Goal: Task Accomplishment & Management: Complete application form

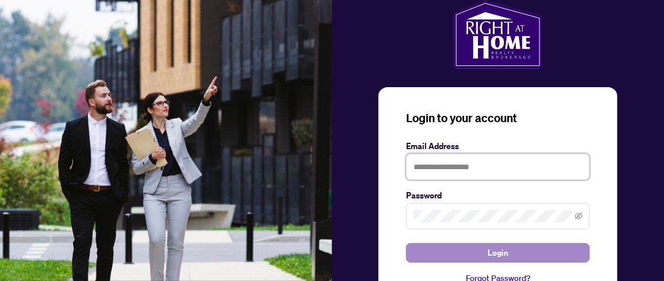
type input "**********"
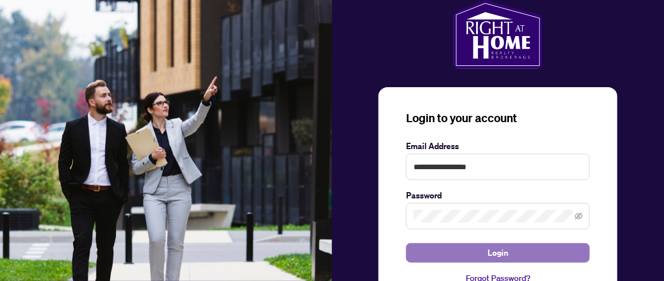
click at [505, 254] on span "Login" at bounding box center [497, 253] width 21 height 18
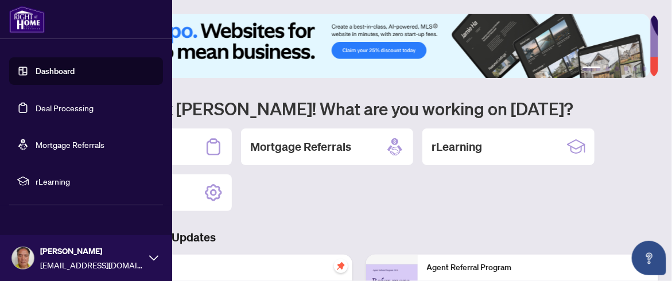
click at [51, 72] on link "Dashboard" at bounding box center [55, 71] width 39 height 10
click at [52, 71] on link "Dashboard" at bounding box center [55, 71] width 39 height 10
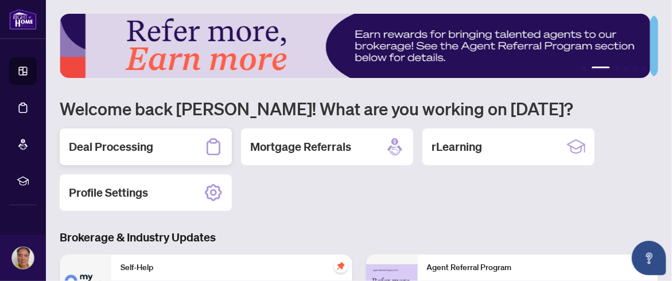
click at [136, 146] on h2 "Deal Processing" at bounding box center [111, 147] width 84 height 16
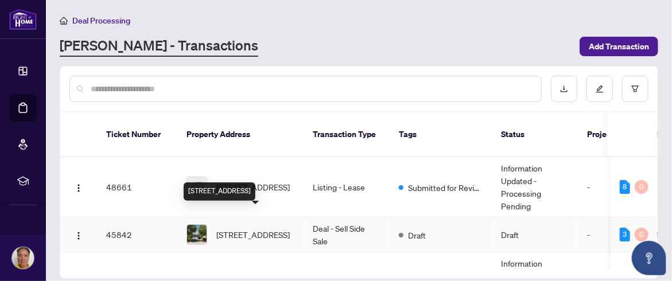
click at [255, 228] on span "[STREET_ADDRESS]" at bounding box center [252, 234] width 73 height 13
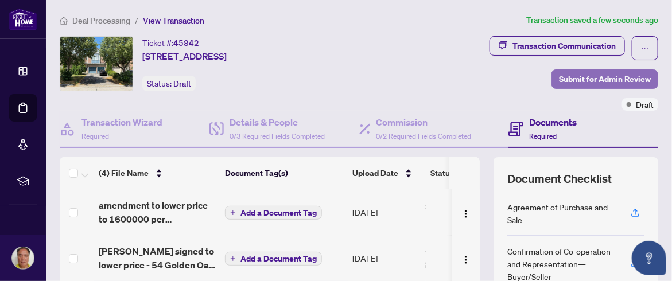
click at [596, 74] on span "Submit for Admin Review" at bounding box center [605, 79] width 92 height 18
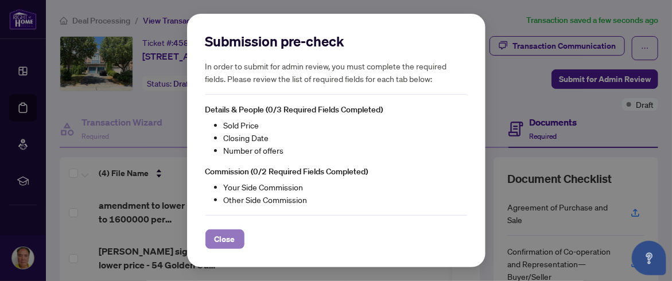
click at [229, 238] on span "Close" at bounding box center [225, 239] width 21 height 18
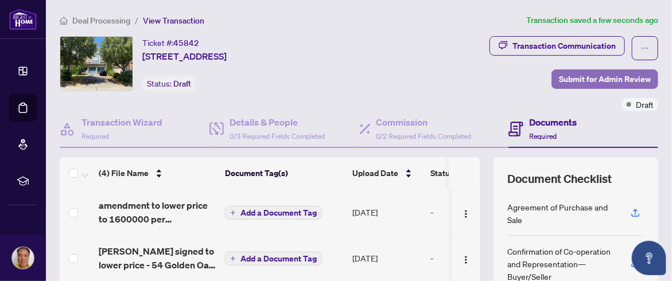
click at [576, 74] on span "Submit for Admin Review" at bounding box center [605, 79] width 92 height 18
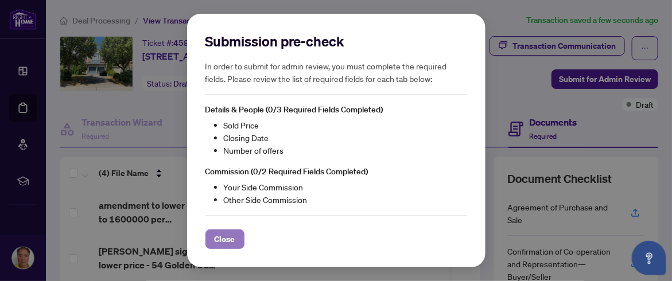
click at [224, 238] on span "Close" at bounding box center [225, 239] width 21 height 18
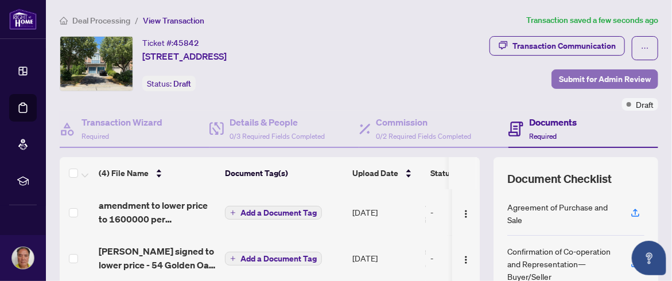
click at [588, 76] on span "Submit for Admin Review" at bounding box center [605, 79] width 92 height 18
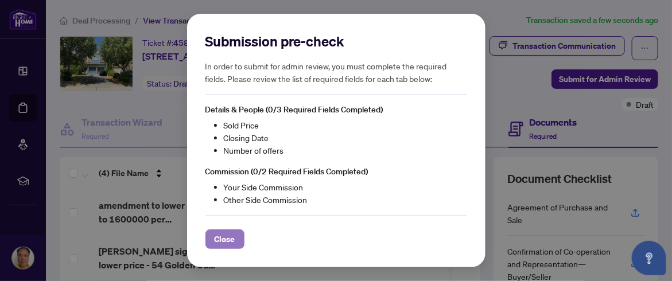
click at [225, 240] on span "Close" at bounding box center [225, 239] width 21 height 18
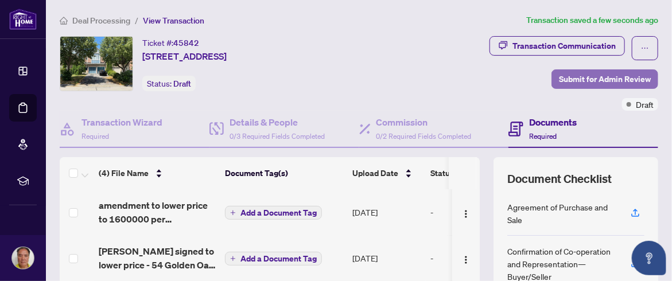
click at [572, 74] on span "Submit for Admin Review" at bounding box center [605, 79] width 92 height 18
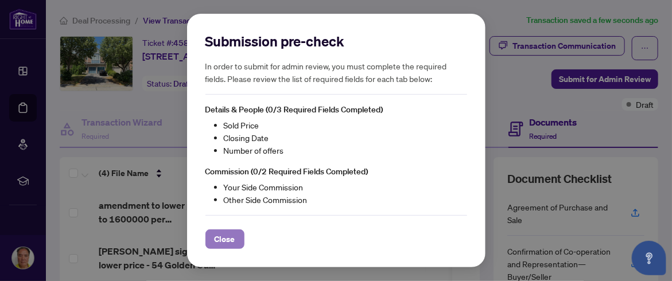
click at [228, 239] on span "Close" at bounding box center [225, 239] width 21 height 18
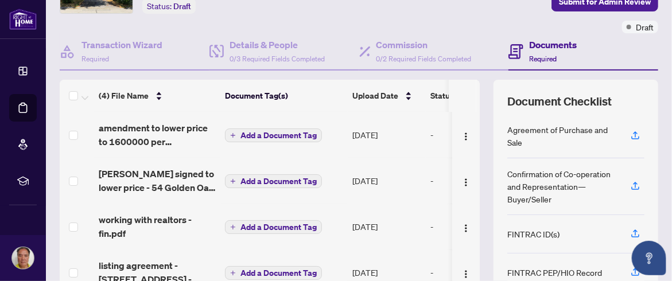
scroll to position [197, 0]
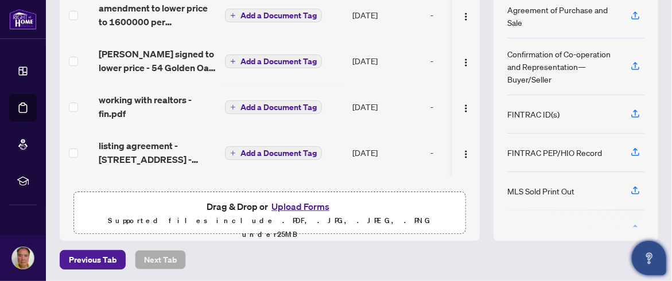
click at [654, 266] on button "Open asap" at bounding box center [649, 258] width 34 height 34
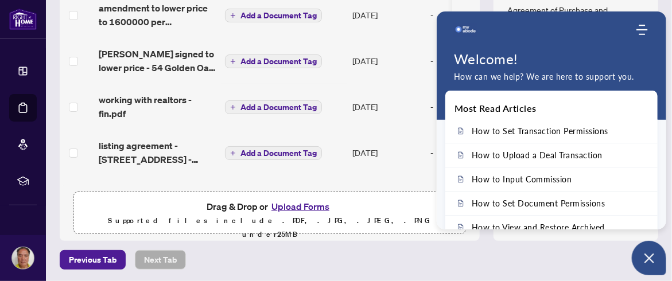
click at [279, 250] on div "Previous Tab Next Tab" at bounding box center [359, 260] width 599 height 20
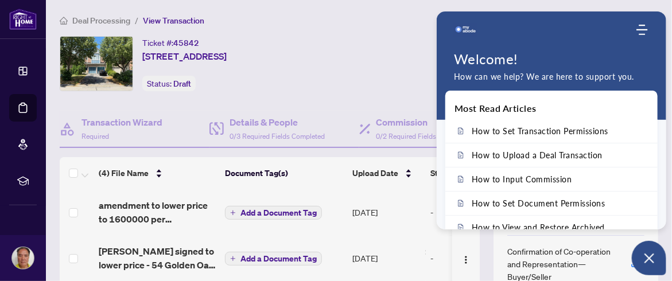
click at [303, 20] on ol "Deal Processing / View Transaction" at bounding box center [301, 20] width 482 height 13
click at [641, 29] on use "Modules Menu" at bounding box center [642, 30] width 11 height 10
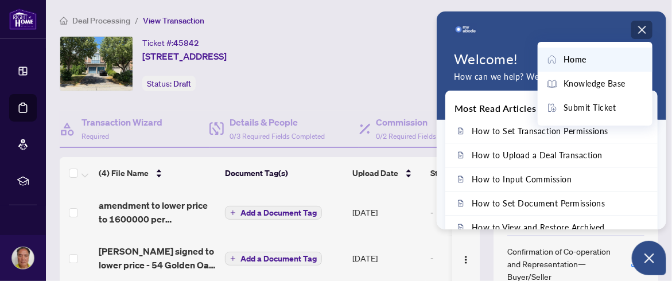
click at [644, 30] on icon "Modules Menu" at bounding box center [642, 29] width 11 height 11
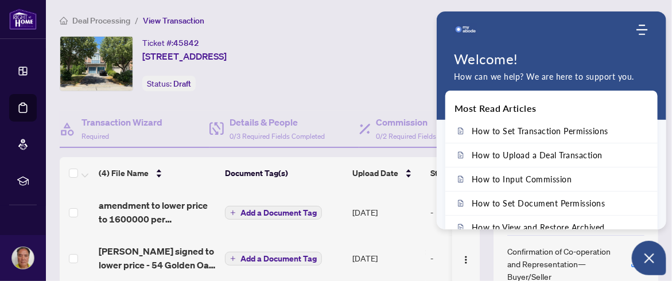
click at [312, 18] on ol "Deal Processing / View Transaction" at bounding box center [301, 20] width 482 height 13
click at [651, 258] on icon "Open asap" at bounding box center [649, 258] width 14 height 14
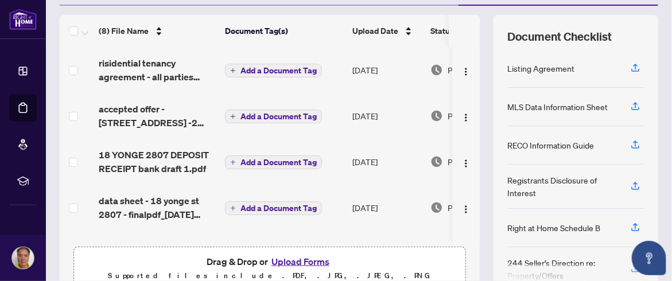
scroll to position [197, 0]
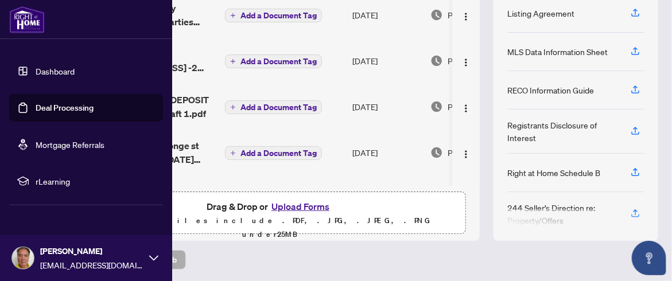
click at [37, 71] on link "Dashboard" at bounding box center [55, 71] width 39 height 10
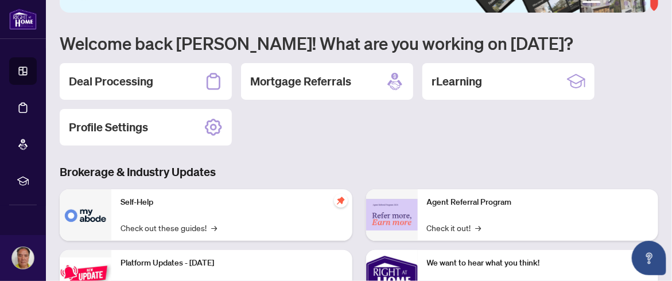
scroll to position [57, 0]
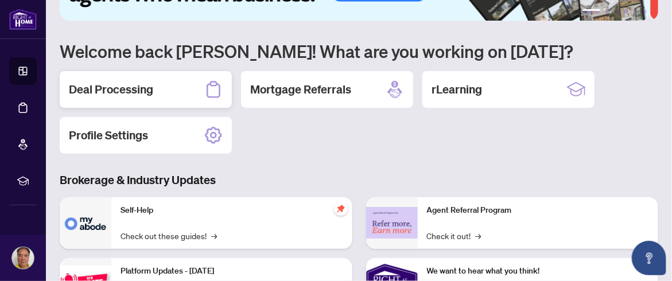
click at [131, 86] on h2 "Deal Processing" at bounding box center [111, 90] width 84 height 16
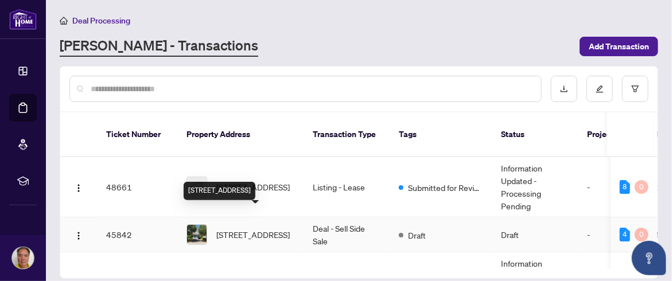
scroll to position [46, 0]
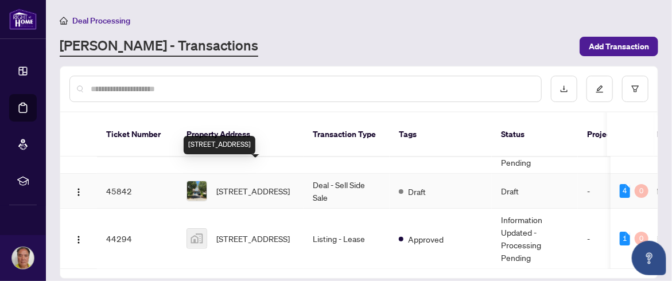
click at [241, 185] on span "[STREET_ADDRESS]" at bounding box center [252, 191] width 73 height 13
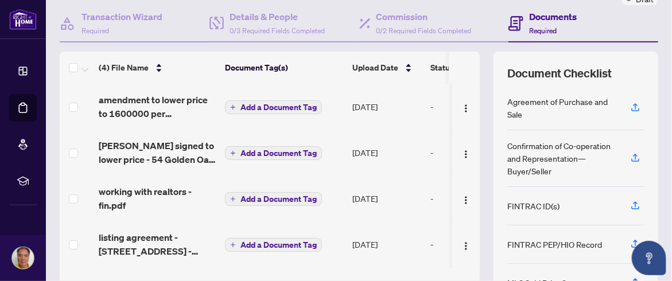
scroll to position [83, 0]
